Goal: Task Accomplishment & Management: Use online tool/utility

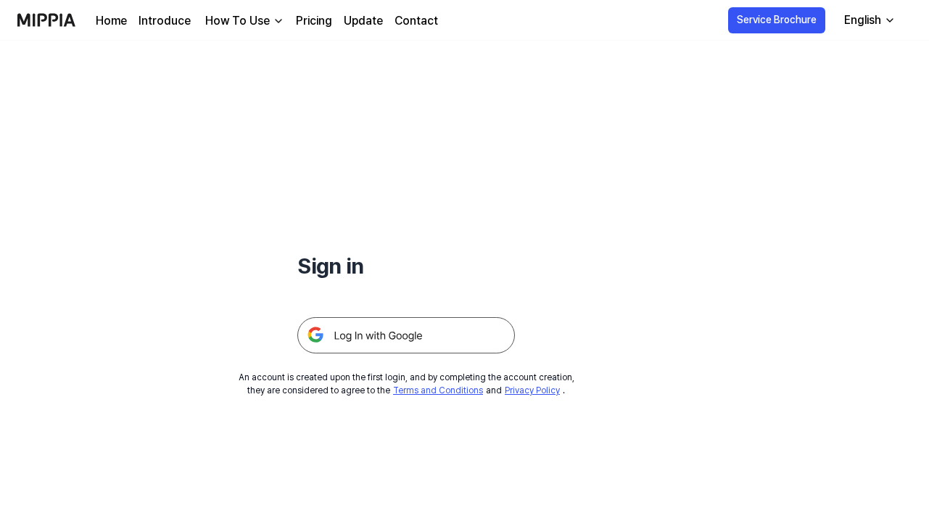
click at [351, 337] on img at bounding box center [406, 335] width 218 height 36
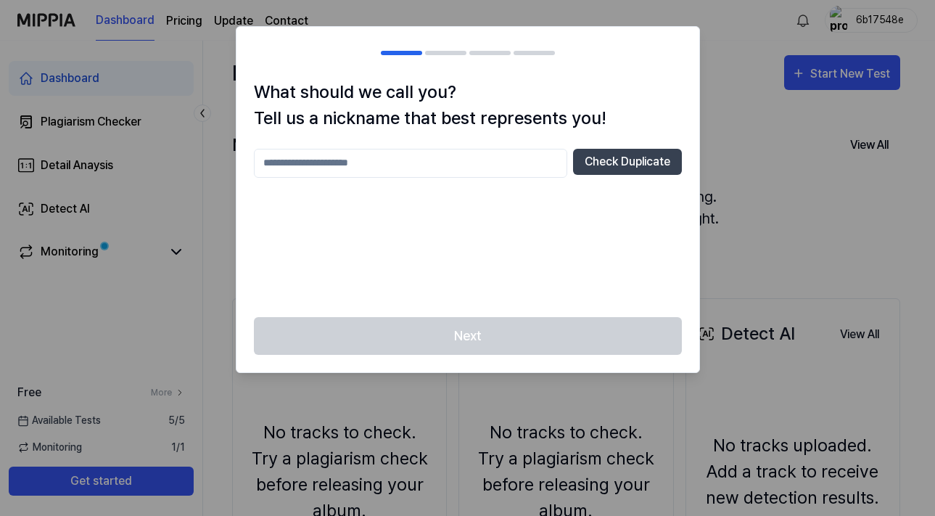
click at [355, 161] on input "text" at bounding box center [410, 163] width 313 height 29
type input "********"
click at [619, 157] on button "Check Duplicate" at bounding box center [627, 162] width 109 height 26
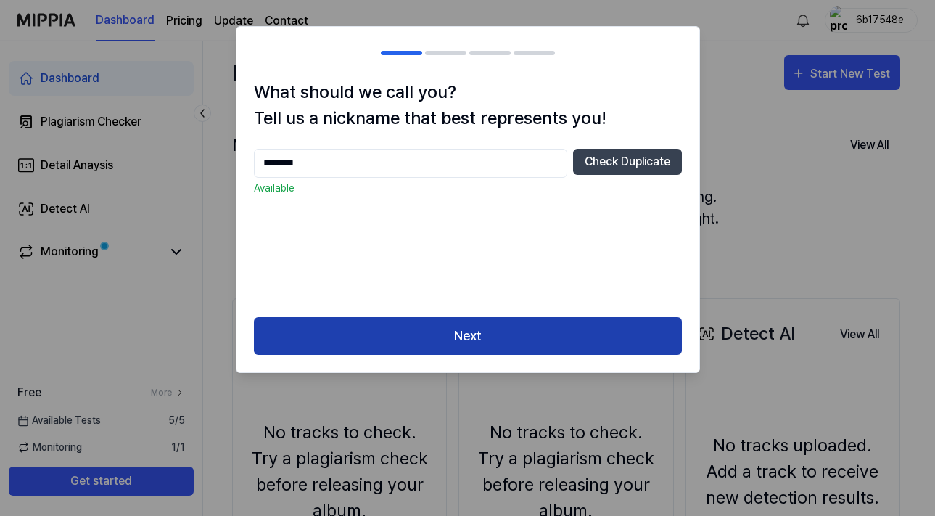
click at [473, 334] on button "Next" at bounding box center [468, 336] width 428 height 38
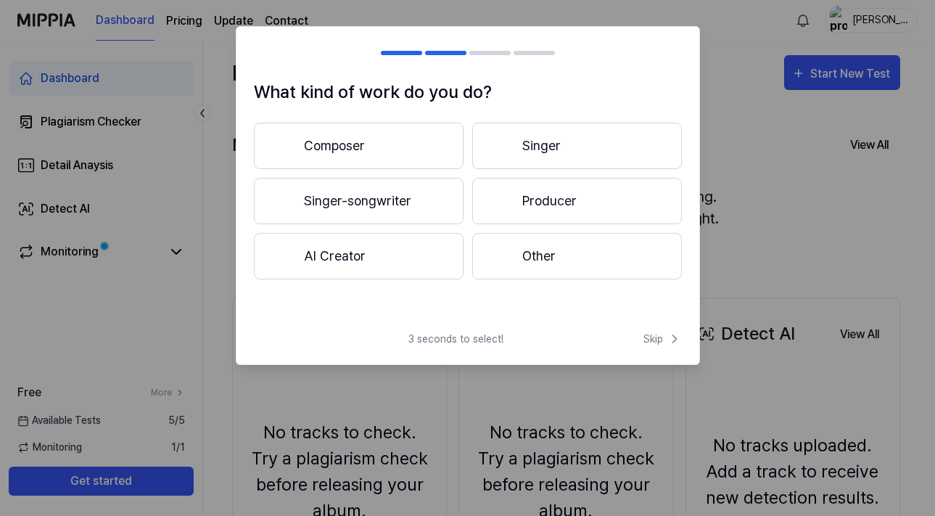
click at [529, 199] on button "Producer" at bounding box center [577, 201] width 210 height 46
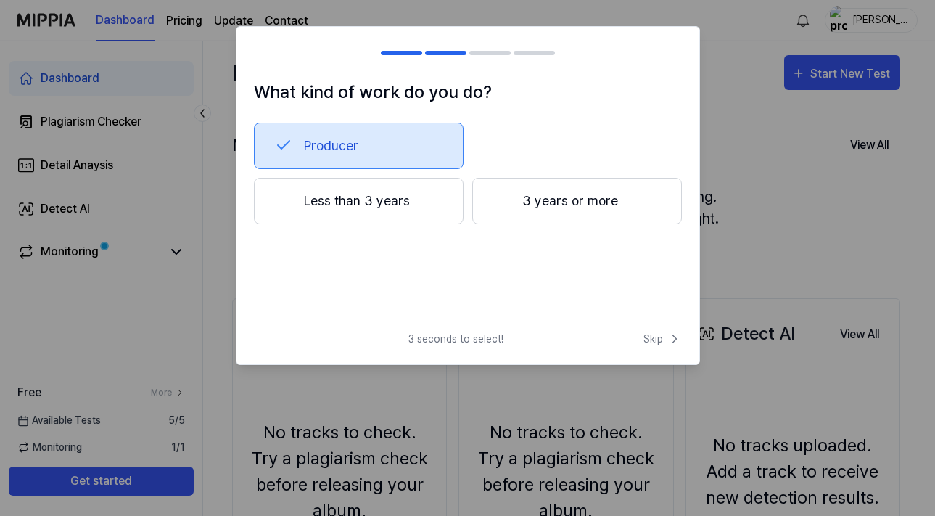
click at [515, 204] on button "3 years or more" at bounding box center [577, 201] width 210 height 46
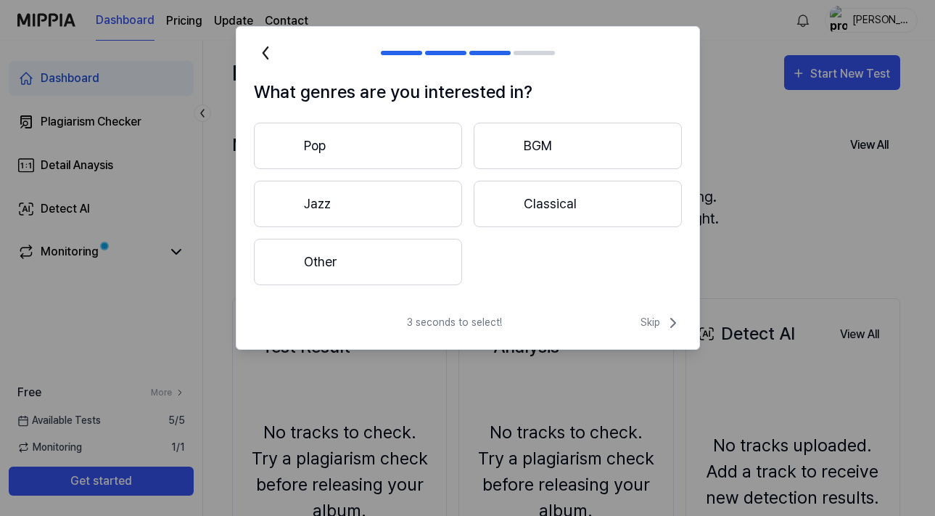
click at [353, 153] on button "Pop" at bounding box center [358, 146] width 208 height 46
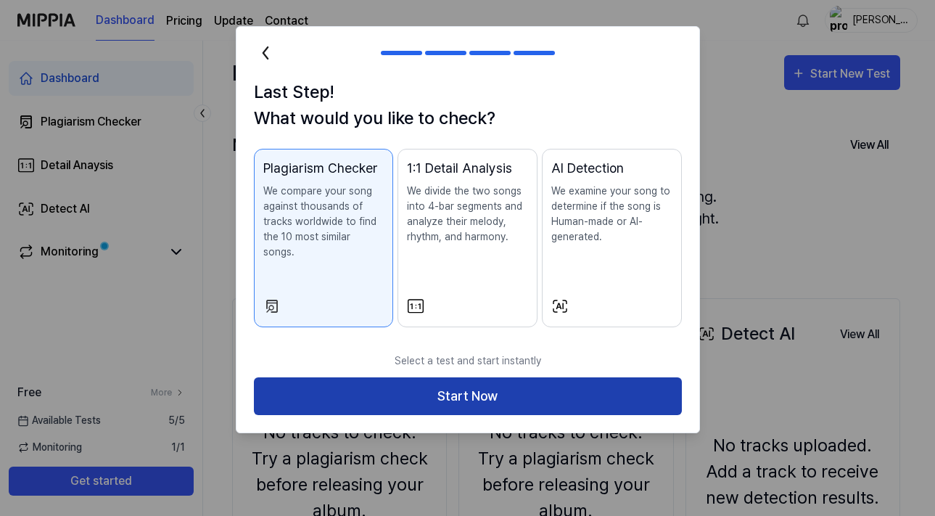
click at [416, 377] on button "Start Now" at bounding box center [468, 396] width 428 height 38
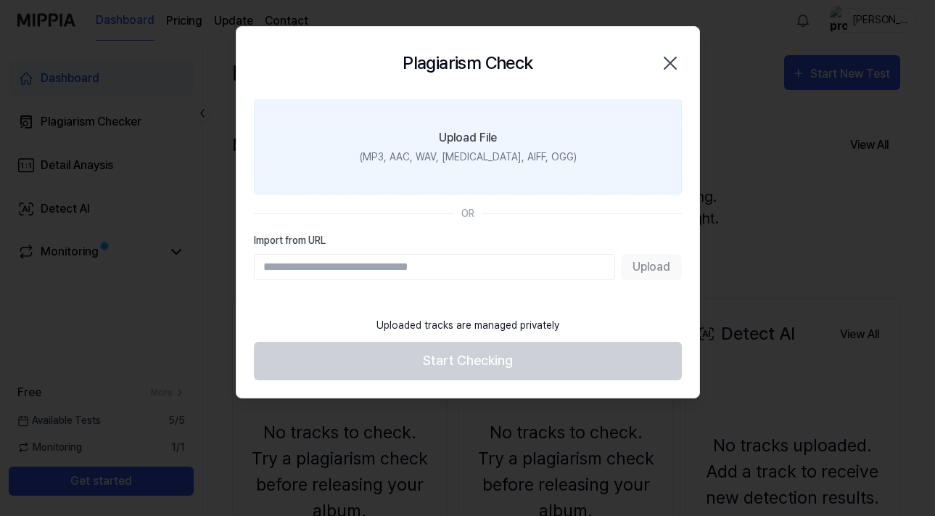
click at [470, 139] on div "Upload File" at bounding box center [468, 137] width 58 height 17
click at [0, 0] on input "Upload File (MP3, AAC, WAV, [MEDICAL_DATA], AIFF, OGG)" at bounding box center [0, 0] width 0 height 0
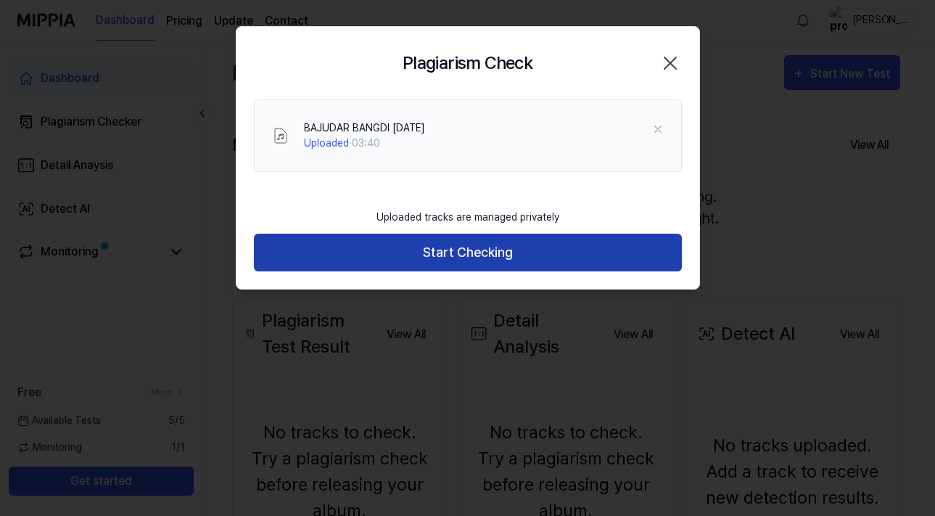
click at [495, 268] on button "Start Checking" at bounding box center [468, 253] width 428 height 38
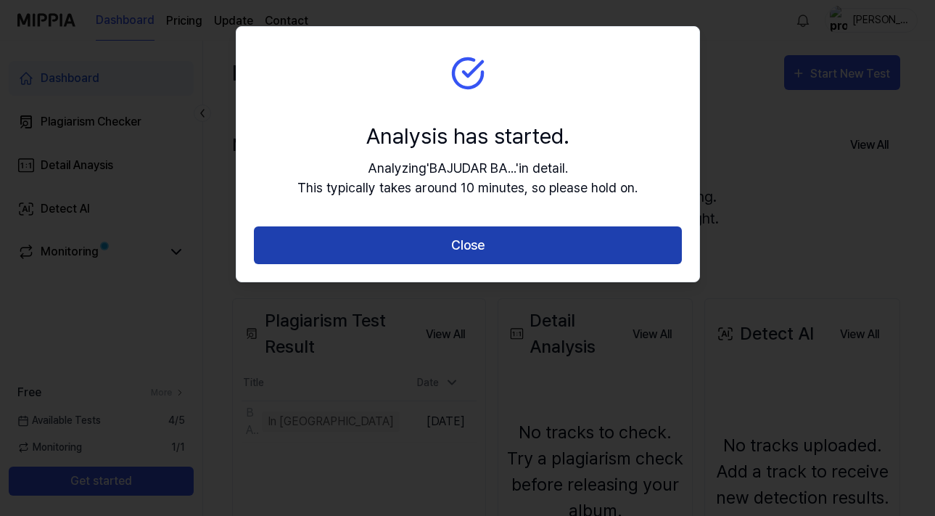
click at [471, 248] on button "Close" at bounding box center [468, 245] width 428 height 38
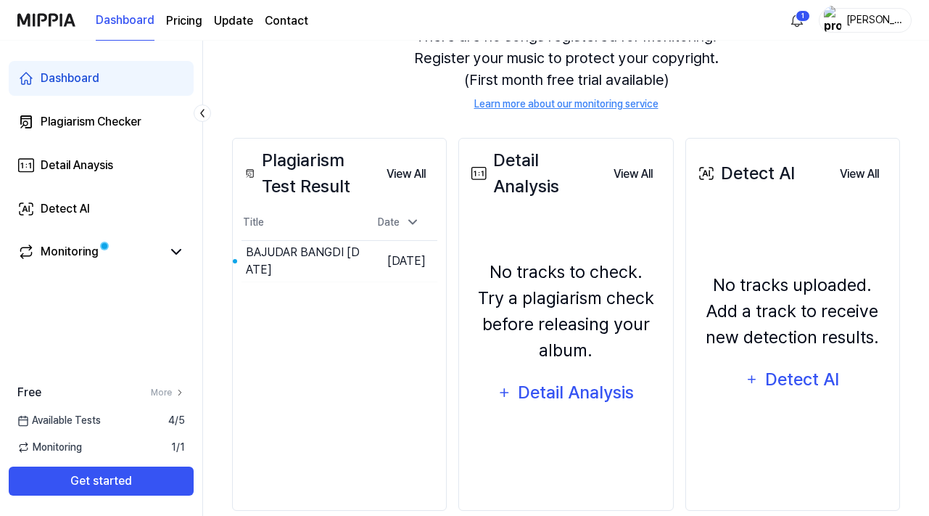
scroll to position [183, 0]
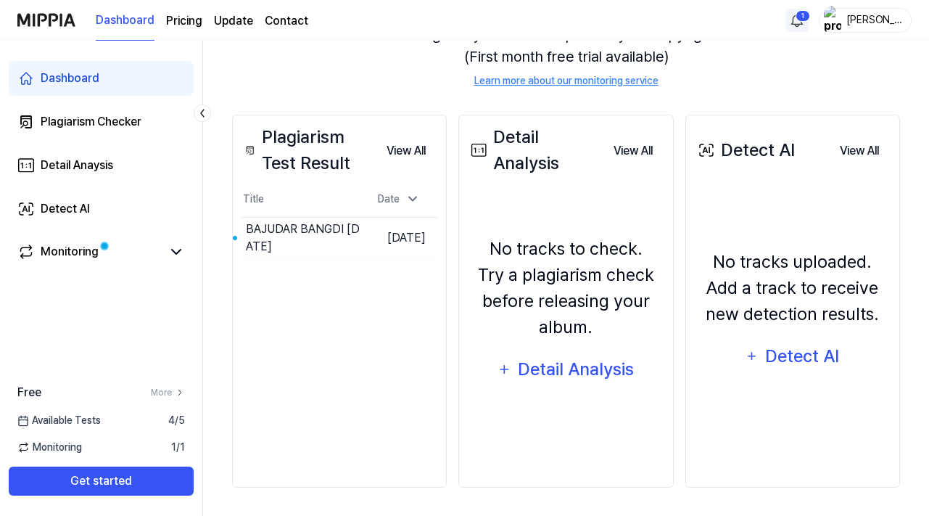
click at [796, 24] on html "Dashboard Pricing Update Contact 1 Surendra Dashboard Plagiarism Checker Detail…" at bounding box center [464, 75] width 929 height 516
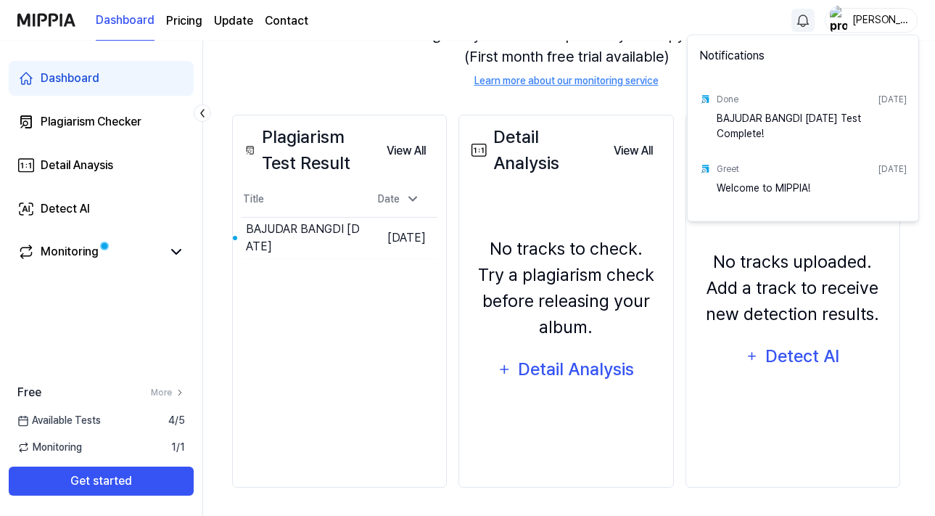
click at [749, 117] on div "BAJUDAR BANGDI [DATE] Test Complete!" at bounding box center [812, 125] width 190 height 29
click at [339, 326] on html "Dashboard Pricing Update Contact Surendra Dashboard Plagiarism Checker Detail A…" at bounding box center [467, 75] width 935 height 516
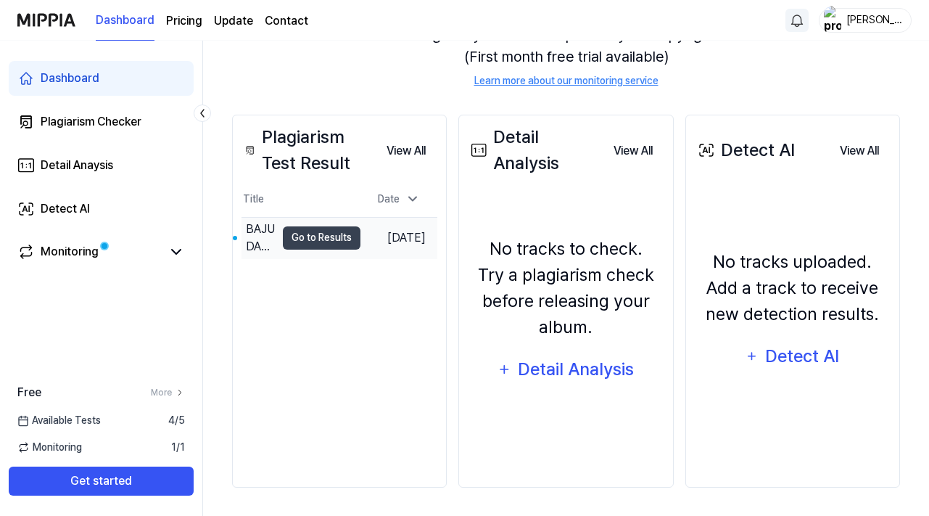
click at [363, 248] on td "[DATE]" at bounding box center [398, 237] width 77 height 41
click at [307, 239] on button "Go to Results" at bounding box center [322, 237] width 78 height 23
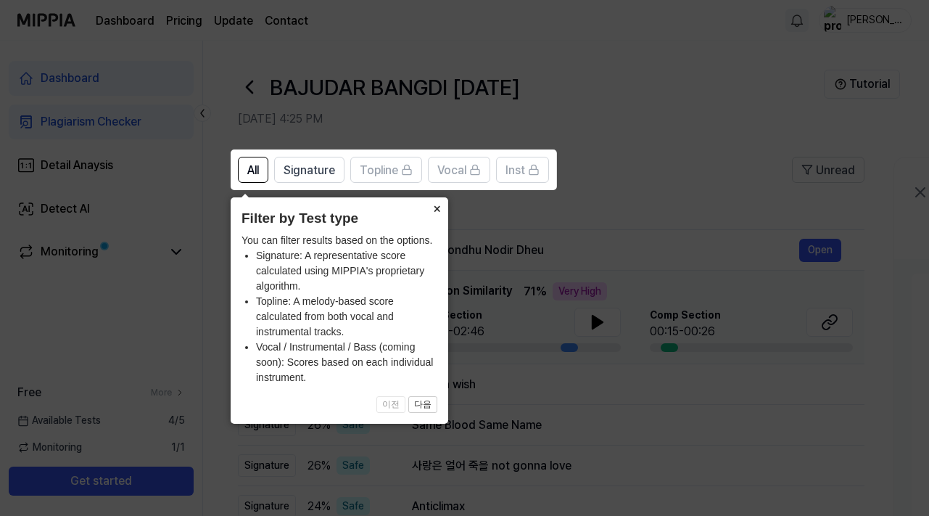
click at [437, 207] on button "×" at bounding box center [436, 207] width 23 height 20
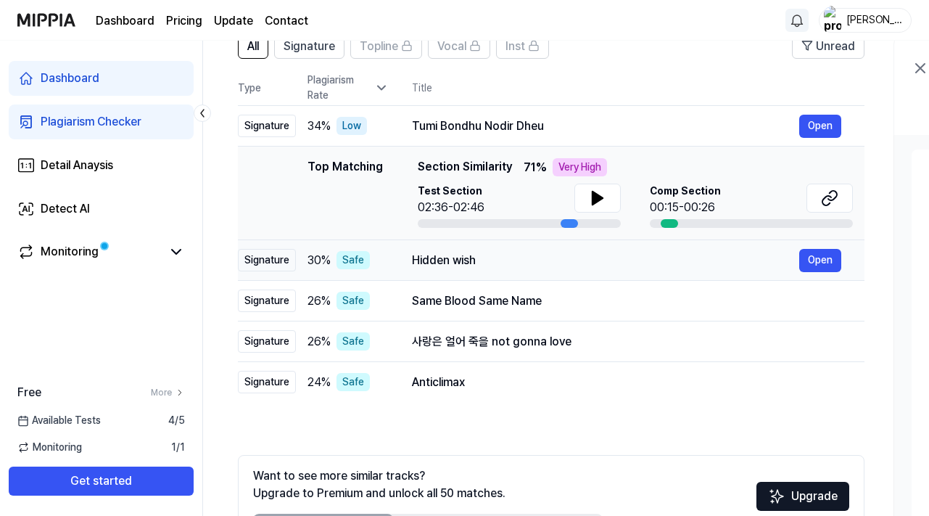
scroll to position [125, 0]
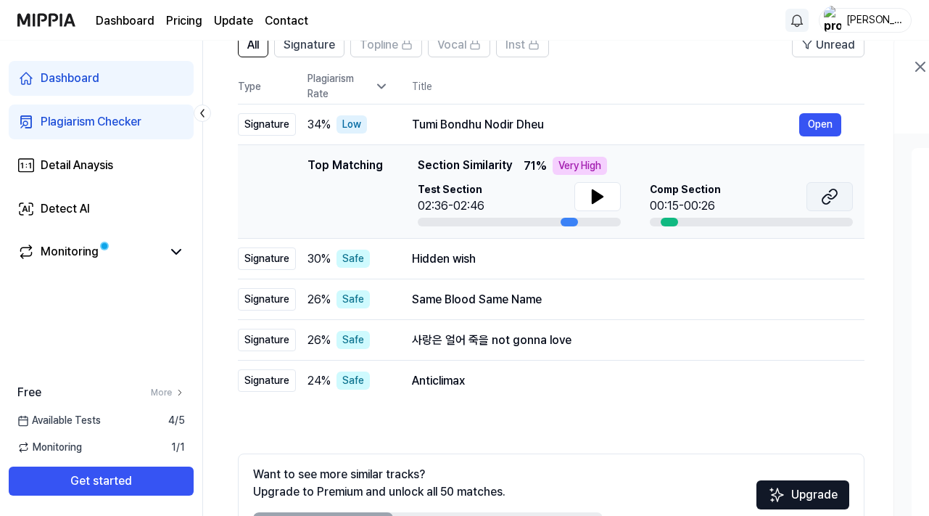
click at [820, 199] on button at bounding box center [829, 196] width 46 height 29
click at [598, 191] on icon at bounding box center [597, 196] width 17 height 17
click at [592, 203] on icon at bounding box center [597, 196] width 17 height 17
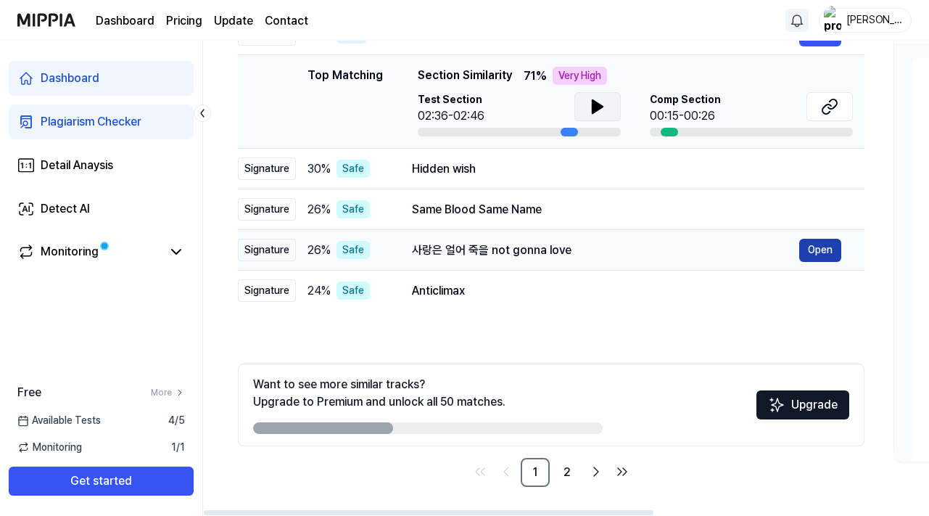
click at [817, 252] on button "Open" at bounding box center [820, 250] width 42 height 23
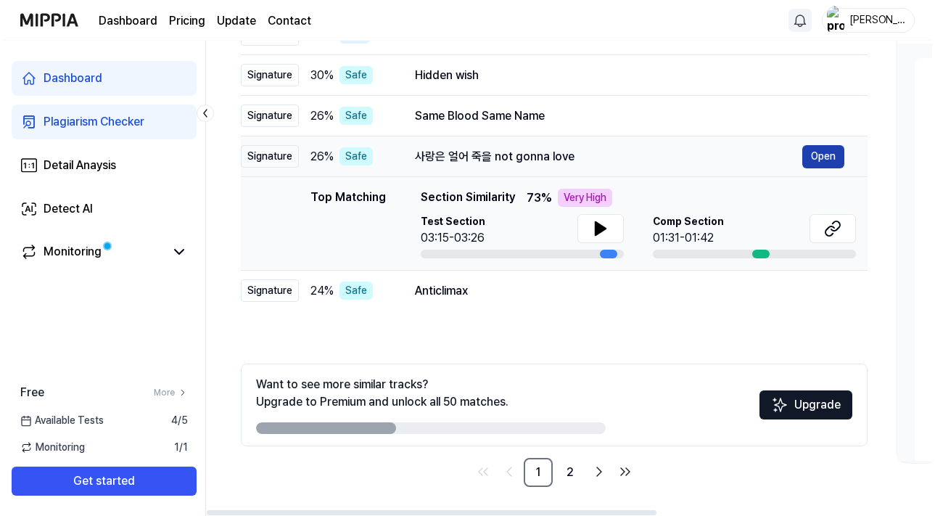
scroll to position [0, 0]
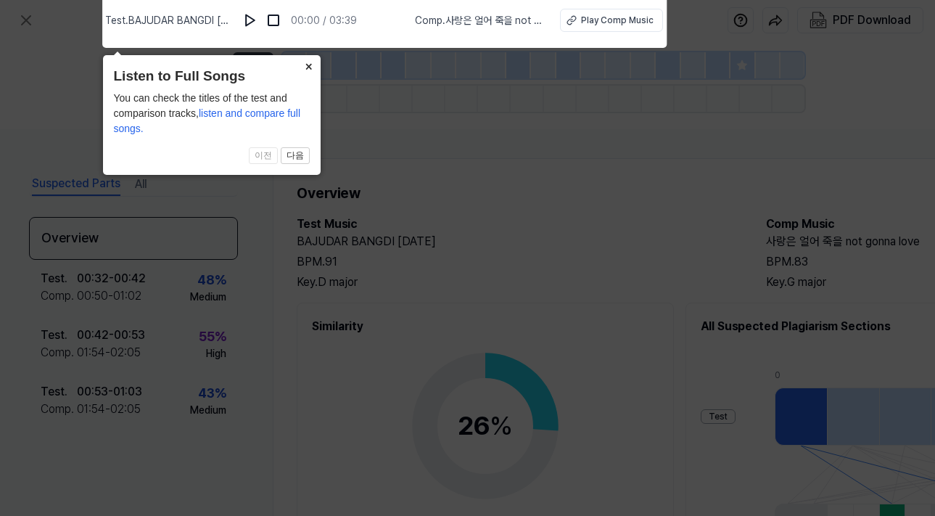
click at [309, 68] on button "×" at bounding box center [308, 65] width 23 height 20
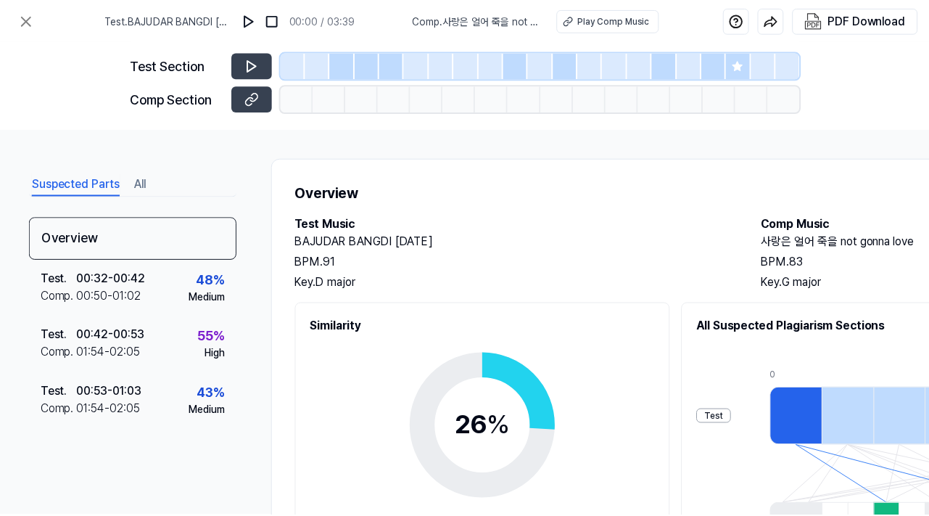
scroll to position [215, 0]
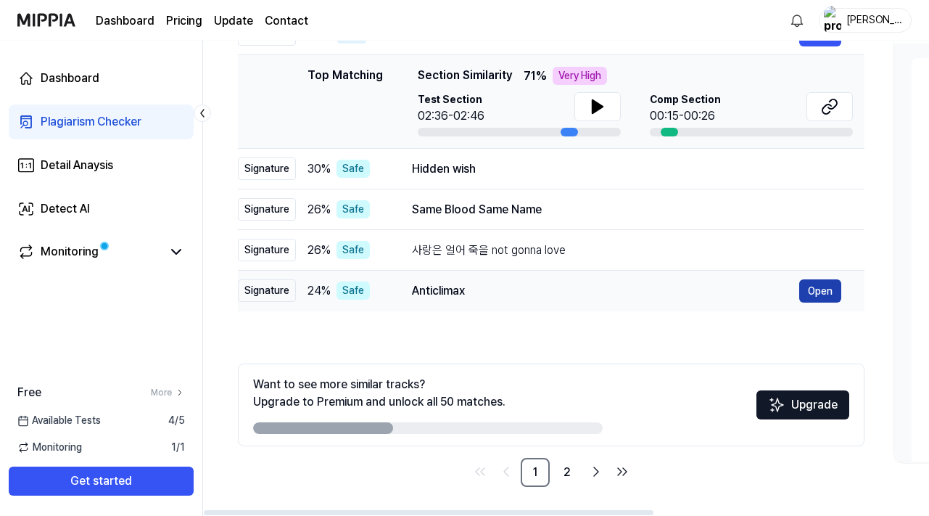
click at [820, 288] on button "Open" at bounding box center [820, 290] width 42 height 23
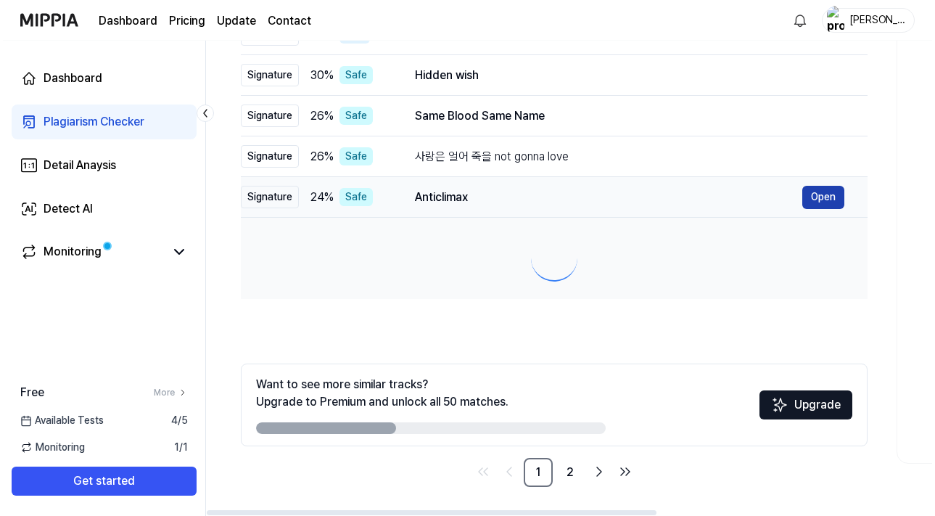
scroll to position [0, 0]
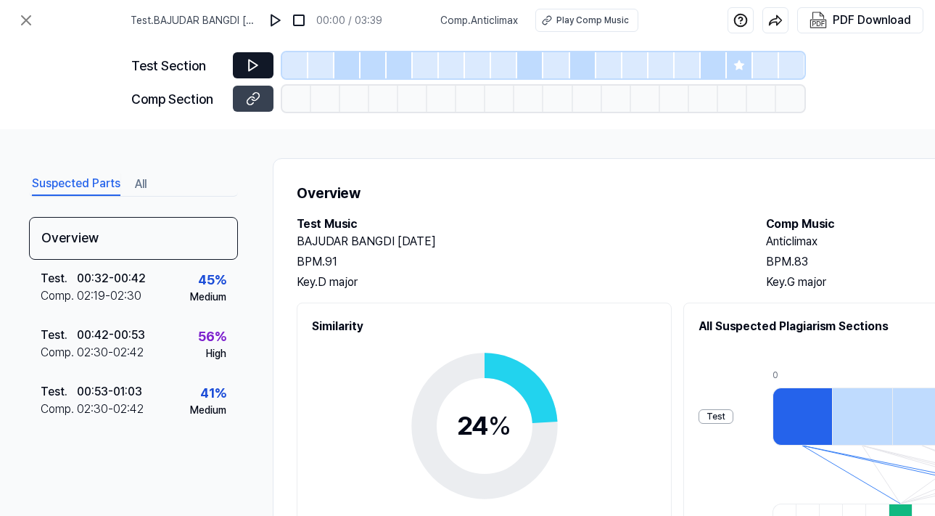
click at [257, 61] on icon at bounding box center [253, 65] width 15 height 15
click at [251, 72] on icon at bounding box center [253, 65] width 15 height 15
click at [254, 98] on icon at bounding box center [250, 100] width 7 height 8
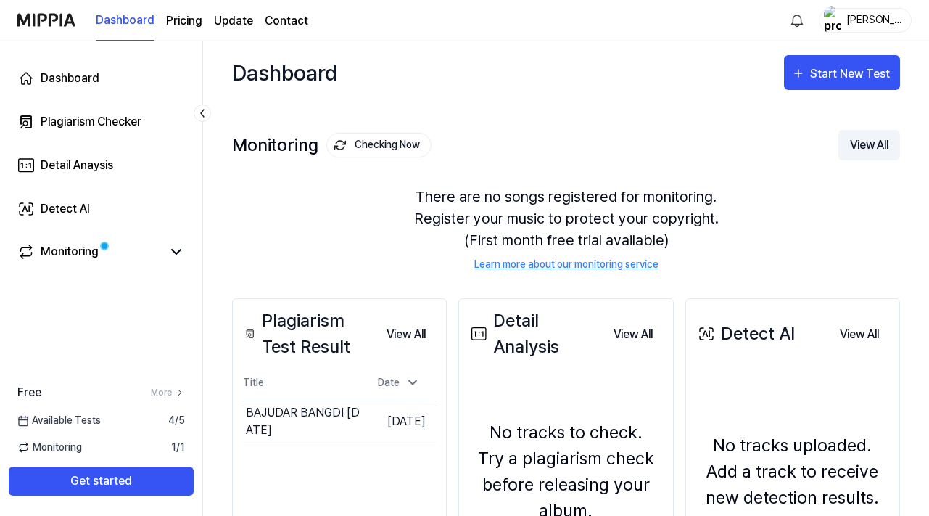
click at [866, 157] on button "View All" at bounding box center [869, 145] width 62 height 30
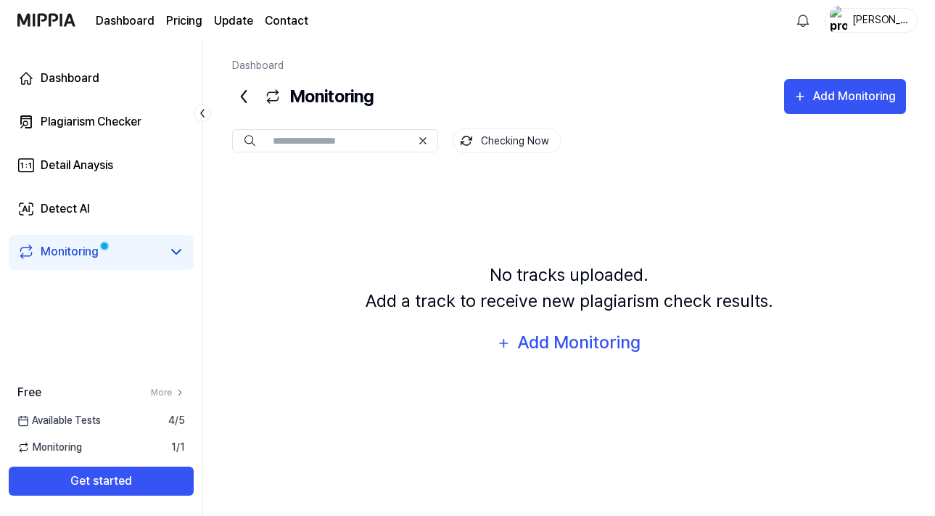
click at [102, 419] on div "Available Tests 4 / 5" at bounding box center [101, 420] width 202 height 15
click at [63, 452] on span "Monitoring" at bounding box center [49, 447] width 65 height 15
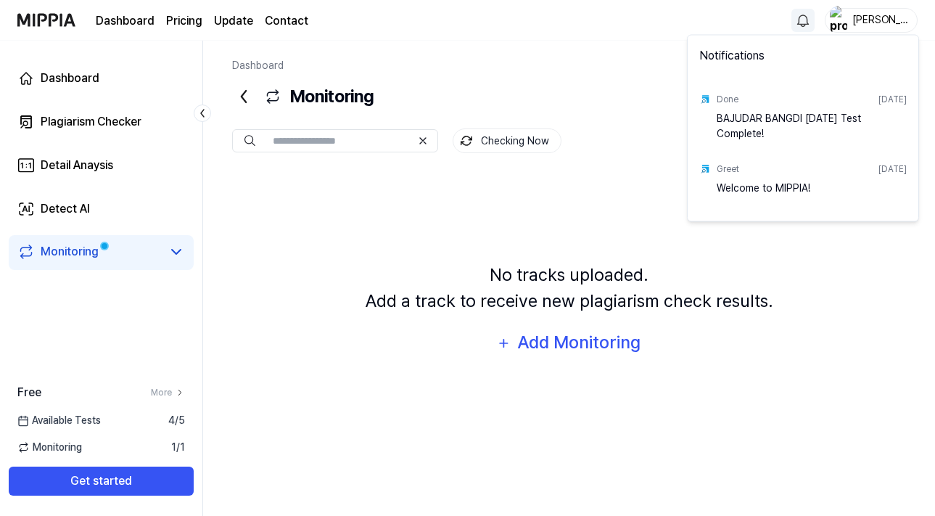
click at [804, 17] on html "Dashboard Pricing Update Contact Surendra Dashboard Plagiarism Checker Detail A…" at bounding box center [467, 258] width 935 height 516
click at [816, 123] on div "BAJUDAR BANGDI [DATE] Test Complete!" at bounding box center [812, 125] width 190 height 29
click at [717, 122] on div "BAJUDAR BANGDI [DATE] Test Complete!" at bounding box center [812, 125] width 190 height 29
click at [750, 122] on div "BAJUDAR BANGDI [DATE] Test Complete!" at bounding box center [812, 125] width 190 height 29
click at [242, 96] on html "Dashboard Pricing Update Contact Surendra Dashboard Plagiarism Checker Detail A…" at bounding box center [467, 258] width 935 height 516
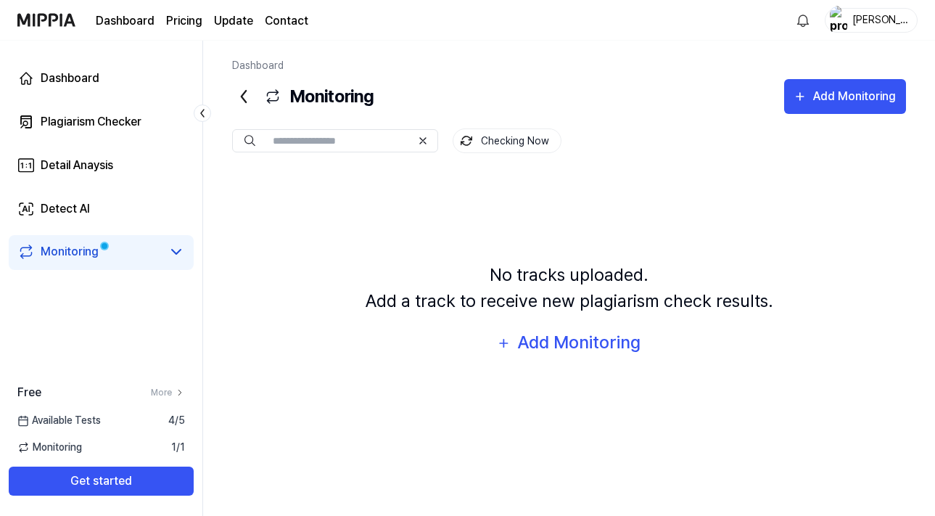
click at [244, 88] on icon at bounding box center [243, 96] width 23 height 23
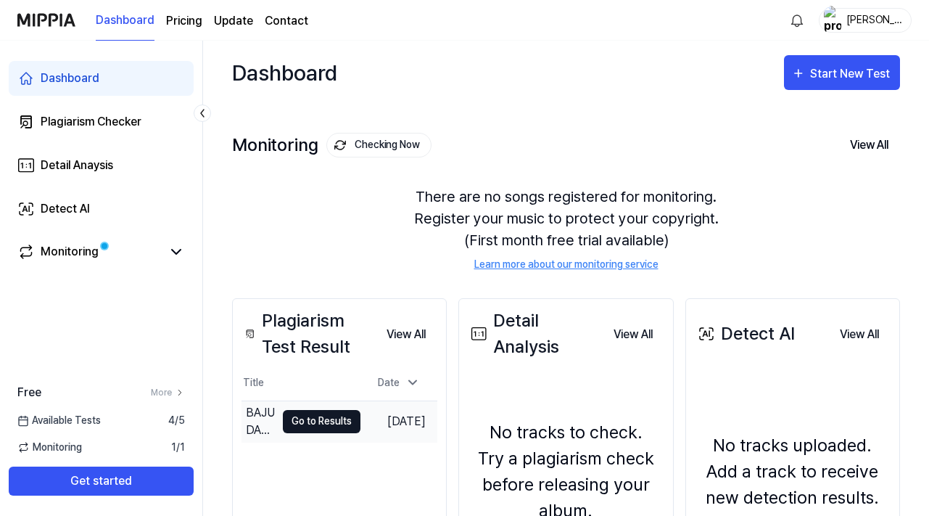
click at [324, 423] on button "Go to Results" at bounding box center [322, 421] width 78 height 23
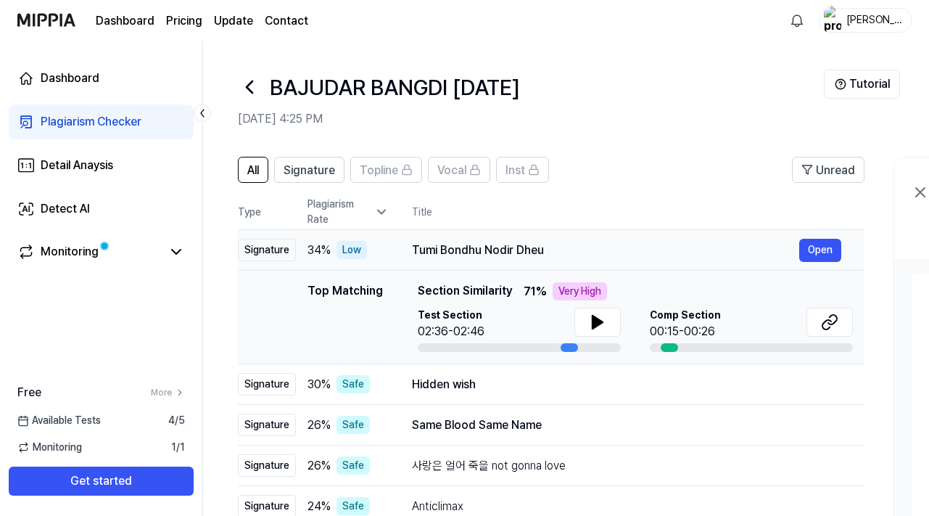
click at [263, 249] on div "Signature" at bounding box center [267, 250] width 58 height 22
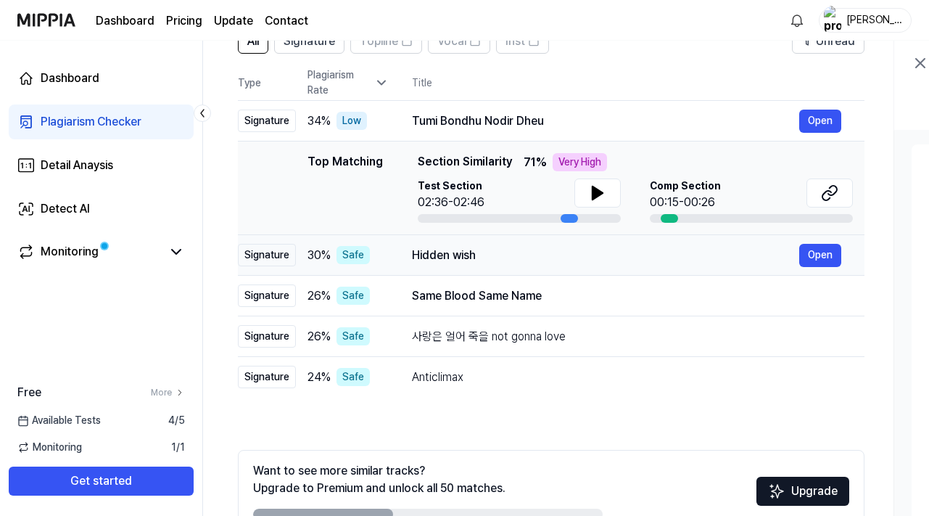
scroll to position [215, 0]
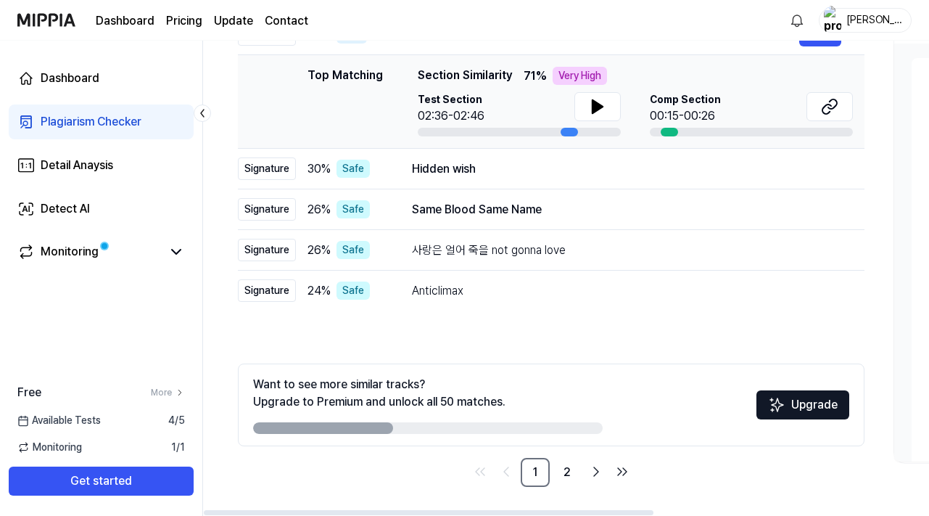
click at [471, 431] on div at bounding box center [428, 428] width 350 height 12
click at [488, 426] on div at bounding box center [428, 428] width 350 height 12
drag, startPoint x: 369, startPoint y: 427, endPoint x: 492, endPoint y: 426, distance: 123.3
click at [492, 427] on div at bounding box center [428, 428] width 350 height 12
